Goal: Task Accomplishment & Management: Manage account settings

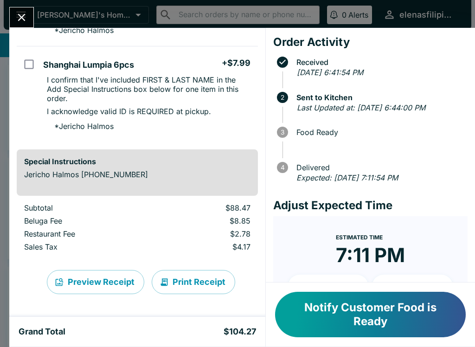
scroll to position [594, 0]
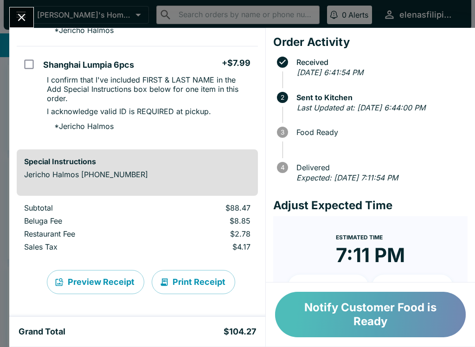
click at [362, 316] on button "Notify Customer Food is Ready" at bounding box center [370, 314] width 191 height 45
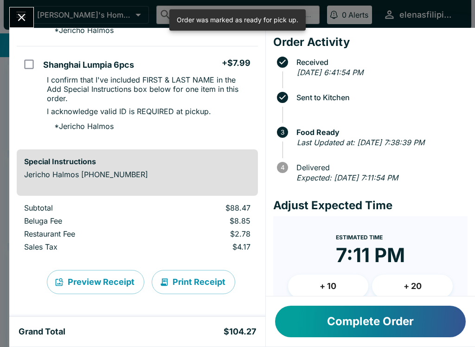
click at [365, 317] on button "Complete Order" at bounding box center [370, 321] width 191 height 32
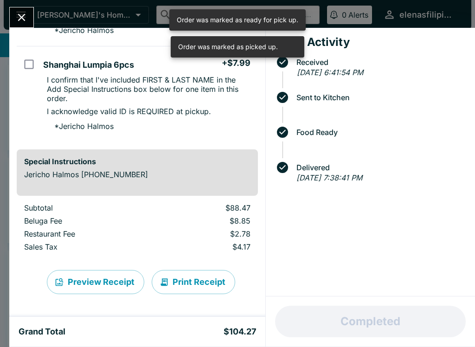
click at [22, 19] on icon "Close" at bounding box center [21, 17] width 13 height 13
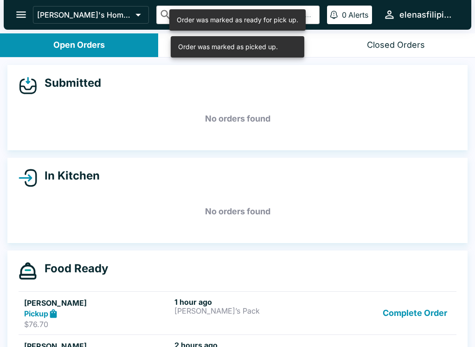
click at [404, 304] on button "Complete Order" at bounding box center [415, 313] width 72 height 32
click at [400, 310] on button "Complete Order" at bounding box center [415, 313] width 72 height 32
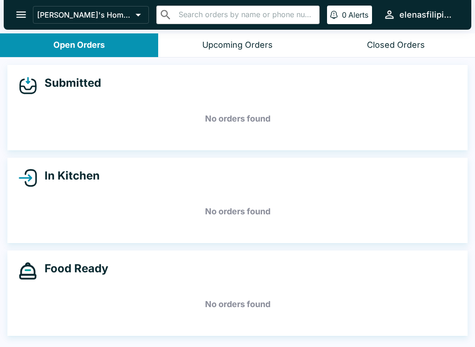
click at [20, 15] on icon "open drawer" at bounding box center [21, 15] width 10 height 6
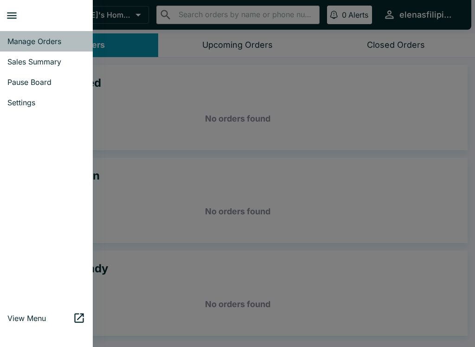
click at [34, 38] on span "Manage Orders" at bounding box center [46, 41] width 78 height 9
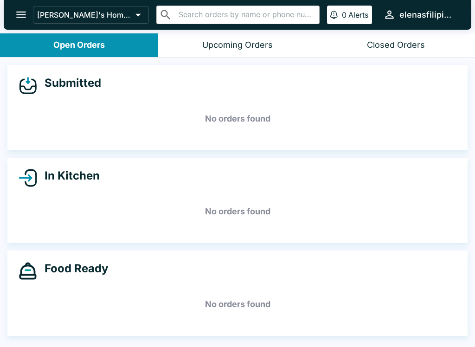
click at [22, 17] on icon "open drawer" at bounding box center [21, 14] width 13 height 13
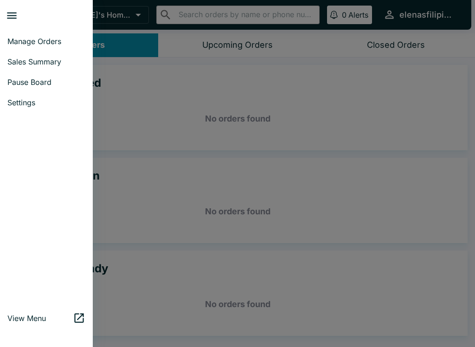
click at [38, 62] on span "Sales Summary" at bounding box center [46, 61] width 78 height 9
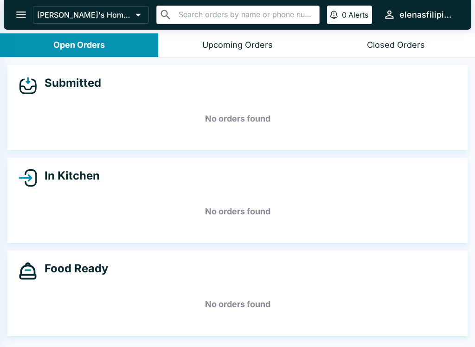
select select "03:00"
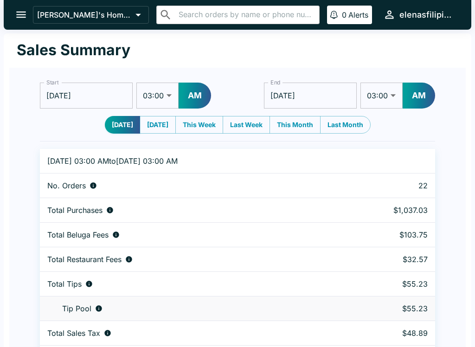
click at [21, 3] on button "open drawer" at bounding box center [21, 15] width 24 height 24
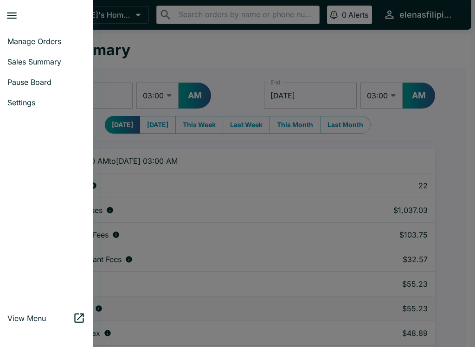
click at [48, 40] on span "Manage Orders" at bounding box center [46, 41] width 78 height 9
